Goal: Find specific page/section: Find specific page/section

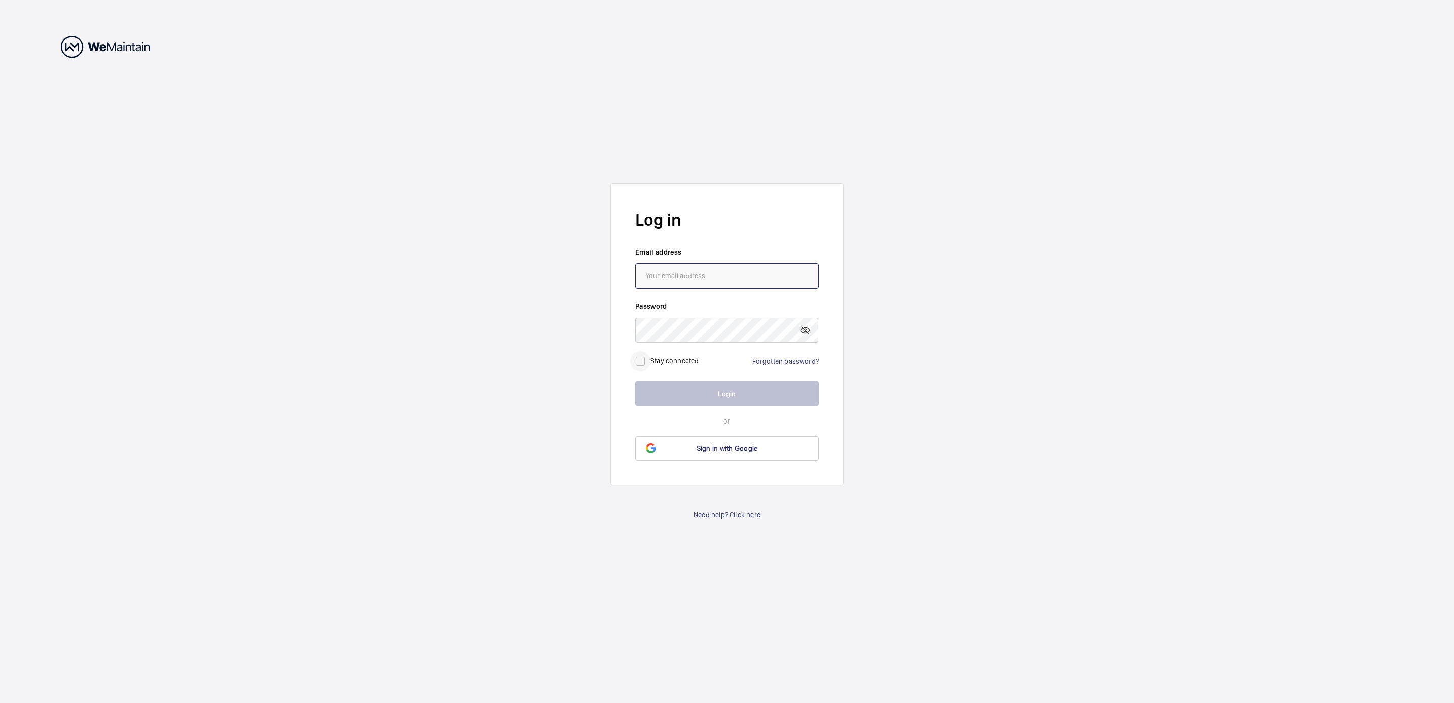
type input "[EMAIL_ADDRESS][PERSON_NAME][DOMAIN_NAME]"
click at [640, 362] on input "checkbox" at bounding box center [640, 361] width 20 height 20
checkbox input "true"
click at [674, 391] on button "Login" at bounding box center [727, 393] width 184 height 24
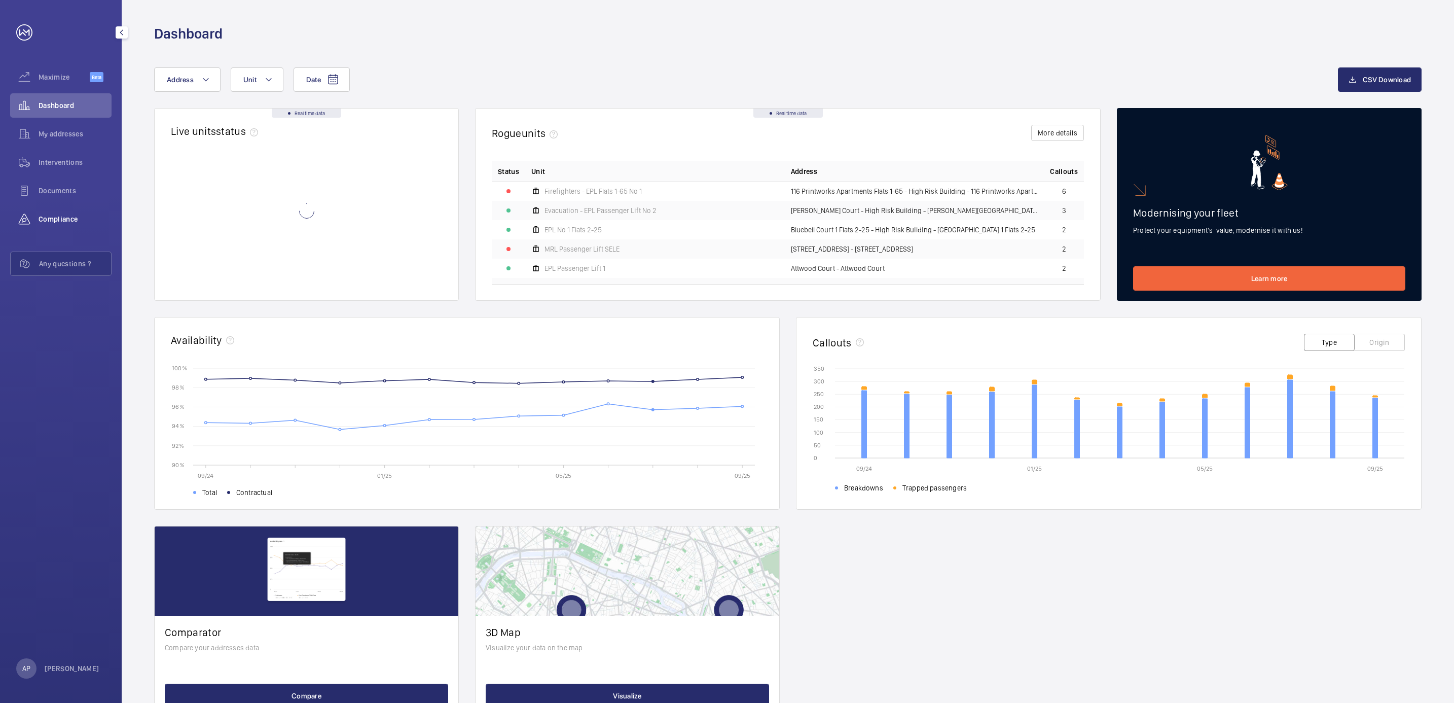
click at [80, 216] on span "Compliance" at bounding box center [75, 219] width 73 height 10
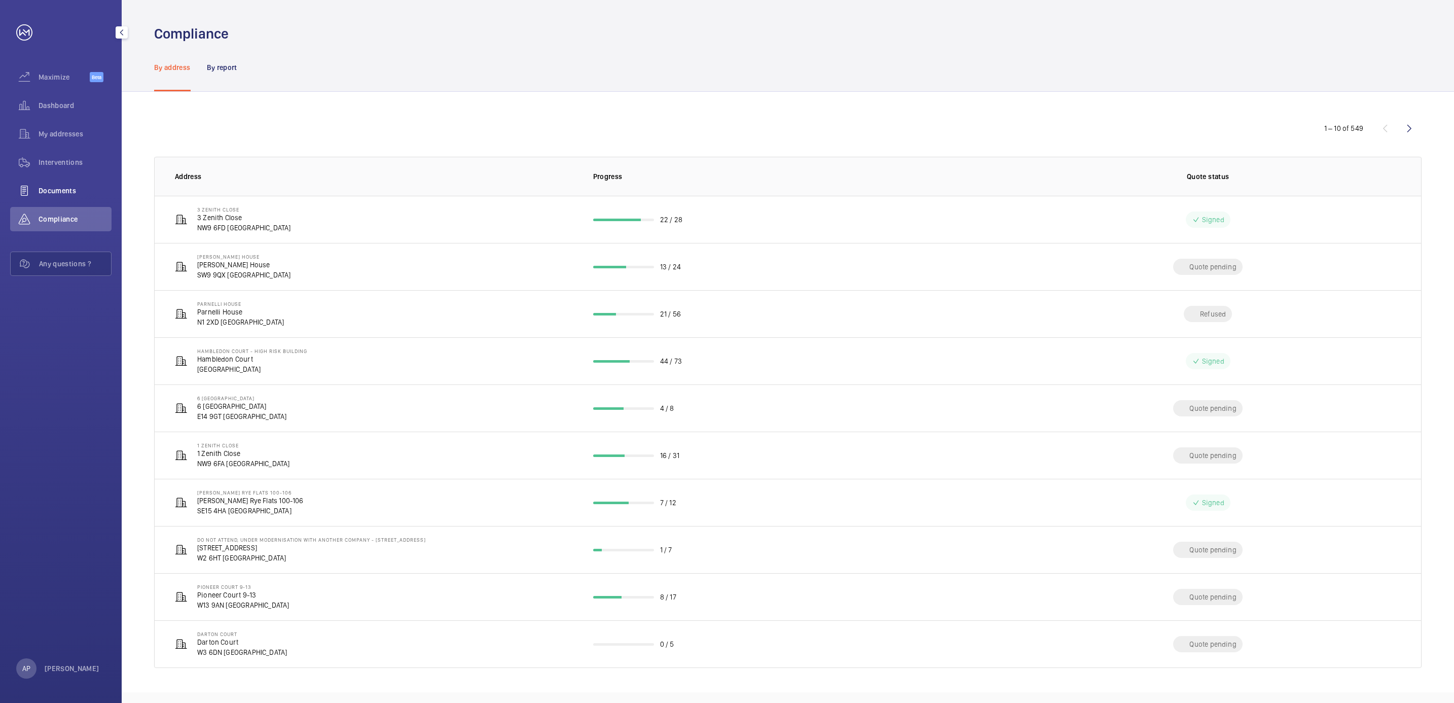
click at [67, 195] on span "Documents" at bounding box center [75, 191] width 73 height 10
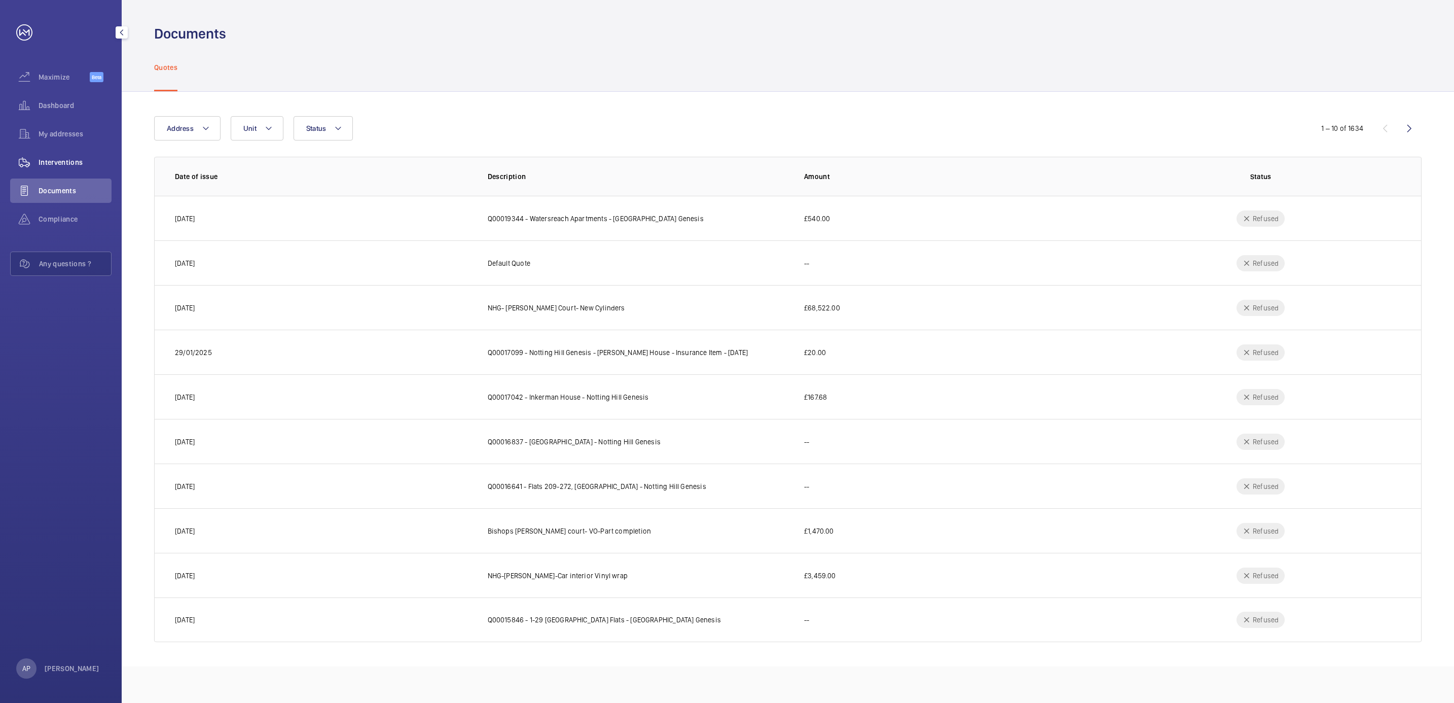
click at [69, 154] on div "Interventions" at bounding box center [60, 162] width 101 height 24
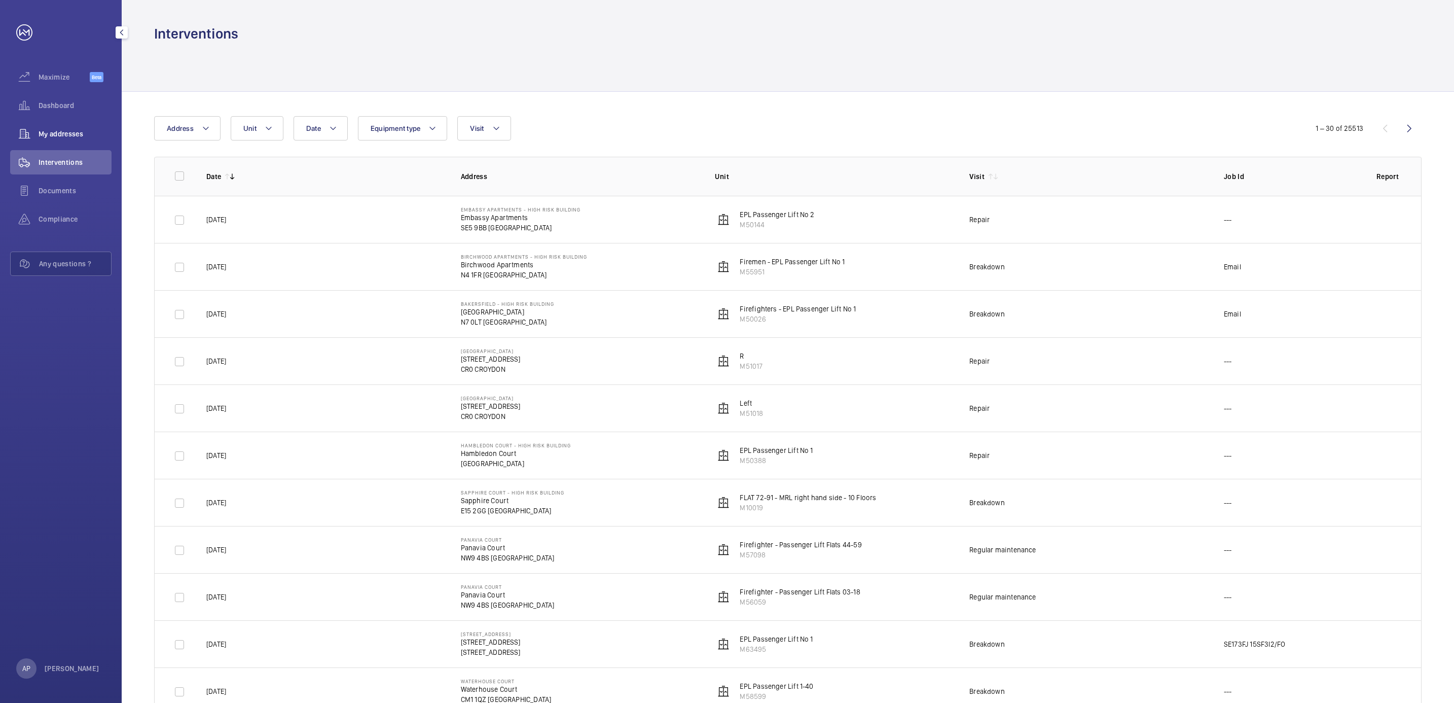
click at [65, 128] on div "My addresses" at bounding box center [60, 134] width 101 height 24
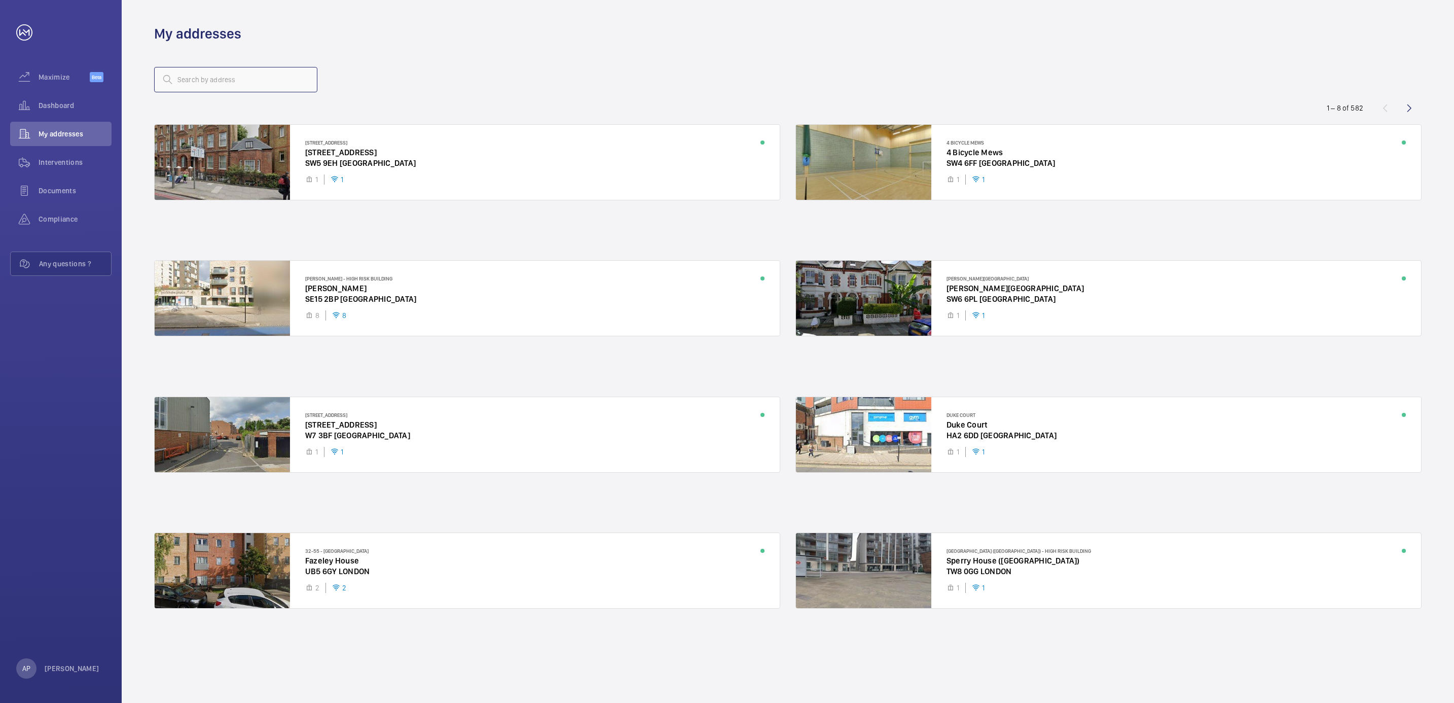
click at [233, 75] on input "text" at bounding box center [235, 79] width 163 height 25
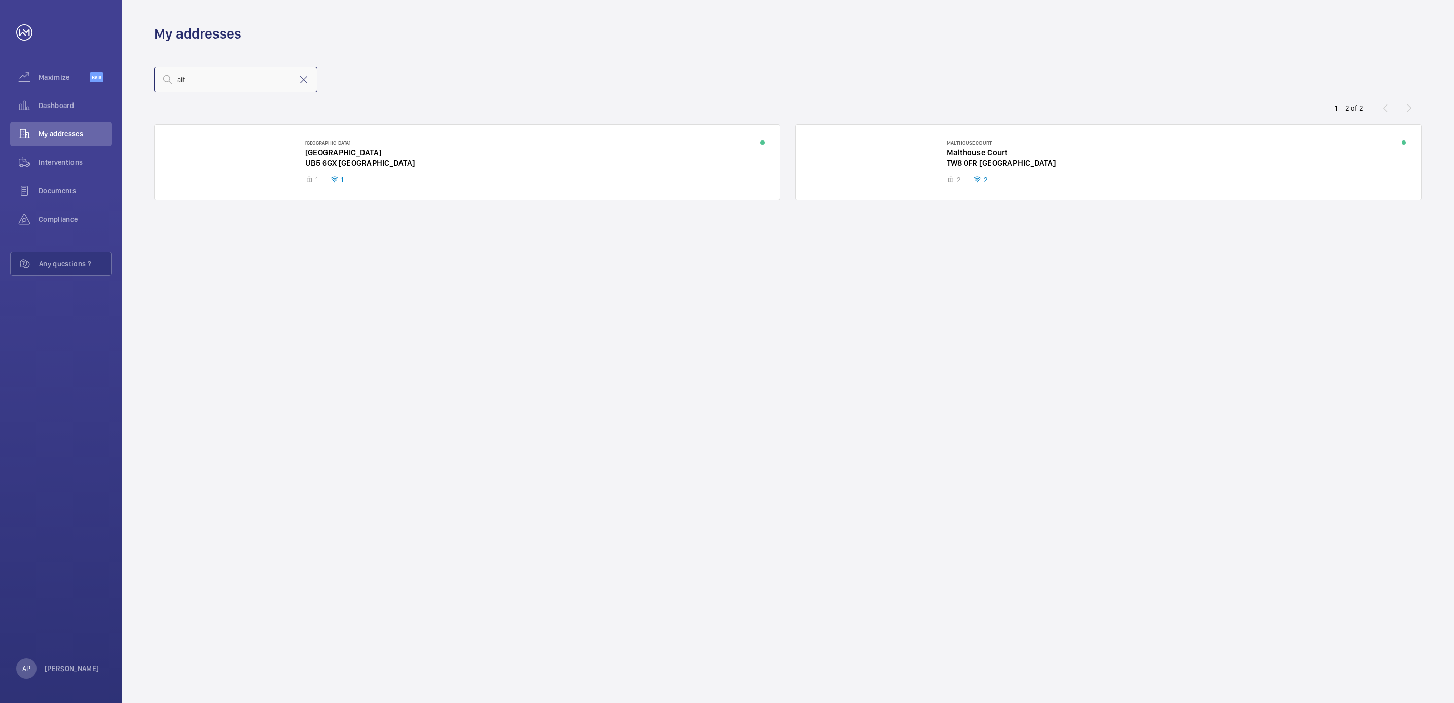
type input "alt"
